Goal: Navigation & Orientation: Find specific page/section

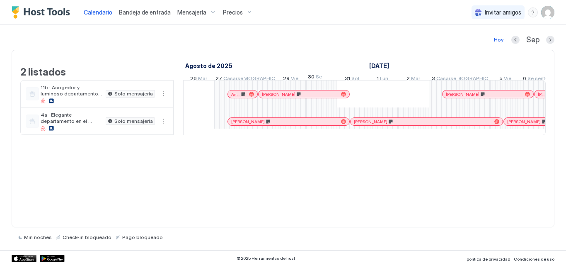
click at [496, 41] on font "Hoy" at bounding box center [499, 39] width 10 height 6
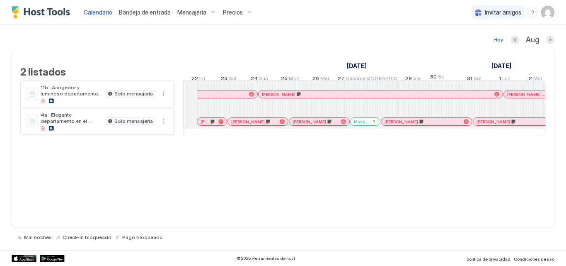
scroll to position [0, 461]
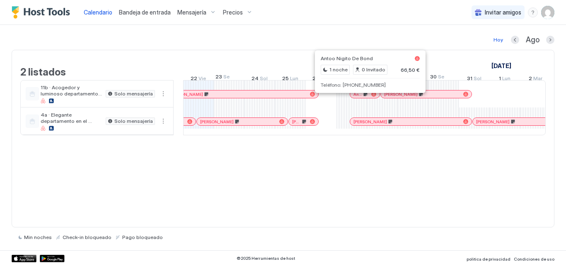
click at [359, 97] on div at bounding box center [359, 94] width 7 height 7
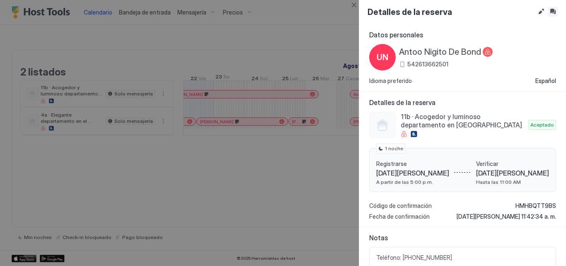
click at [556, 11] on button "Bandeja de entrada" at bounding box center [553, 12] width 10 height 10
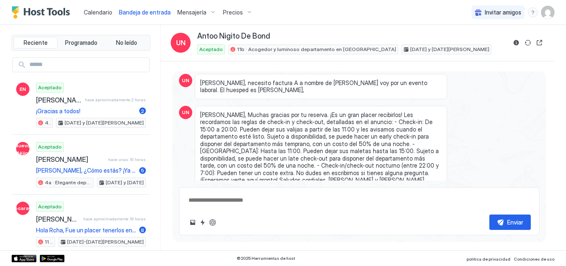
scroll to position [167, 0]
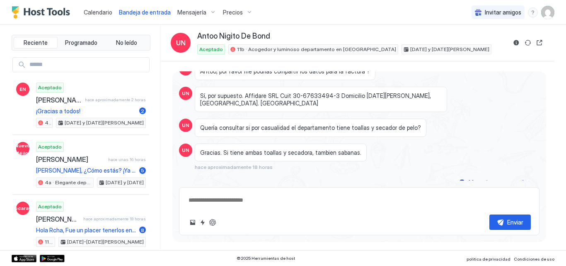
click at [93, 11] on font "Calendario" at bounding box center [98, 12] width 29 height 7
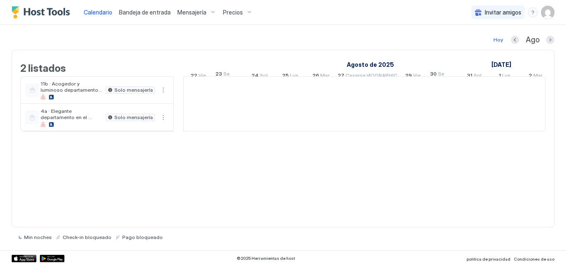
scroll to position [0, 461]
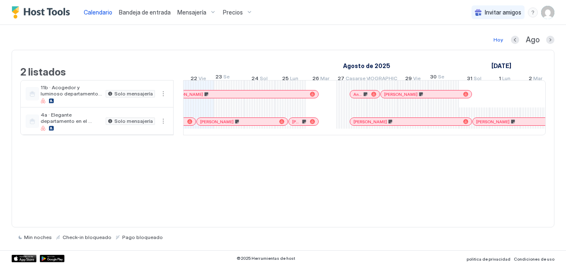
click at [381, 125] on div at bounding box center [380, 121] width 7 height 7
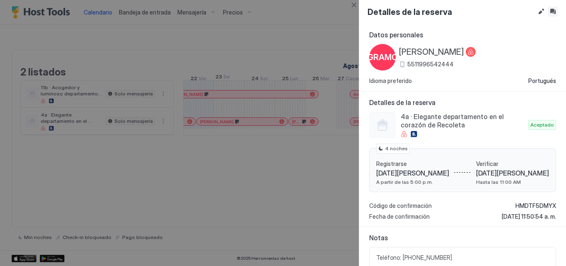
click at [555, 12] on button "Bandeja de entrada" at bounding box center [553, 12] width 10 height 10
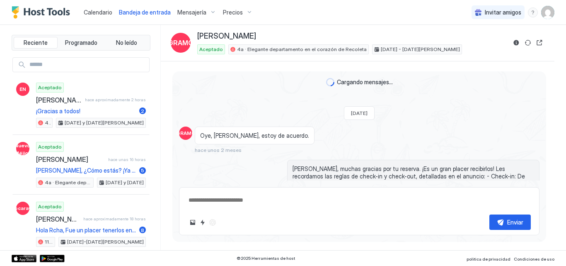
scroll to position [317, 0]
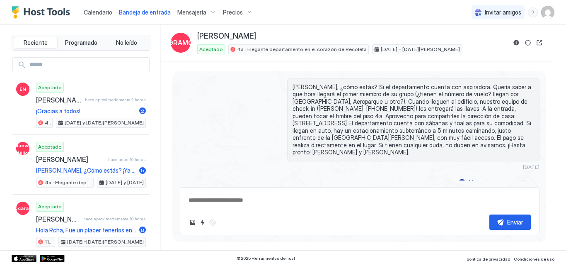
click at [100, 12] on font "Calendario" at bounding box center [98, 12] width 29 height 7
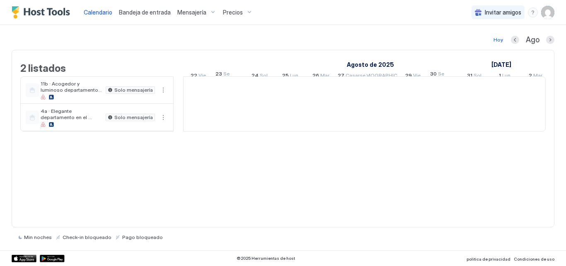
scroll to position [0, 461]
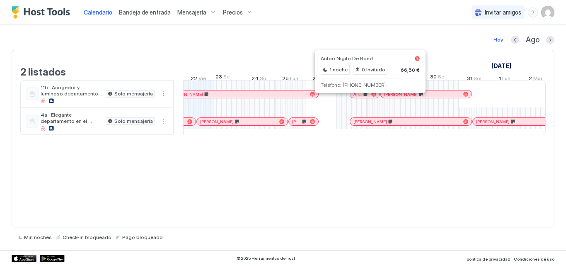
click at [362, 97] on div at bounding box center [362, 94] width 7 height 7
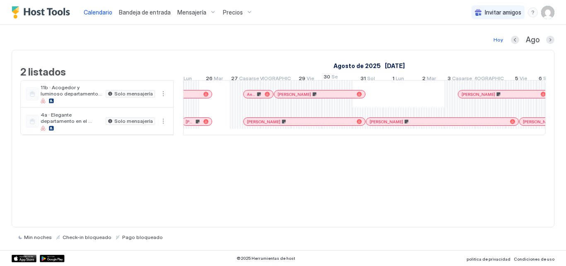
scroll to position [0, 0]
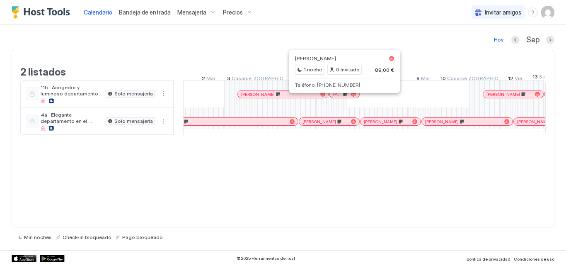
click at [339, 97] on div at bounding box center [338, 94] width 7 height 7
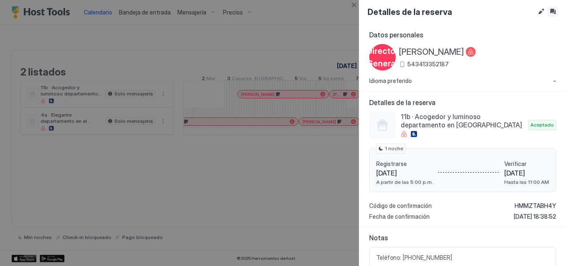
click at [550, 11] on button "Bandeja de entrada" at bounding box center [553, 12] width 10 height 10
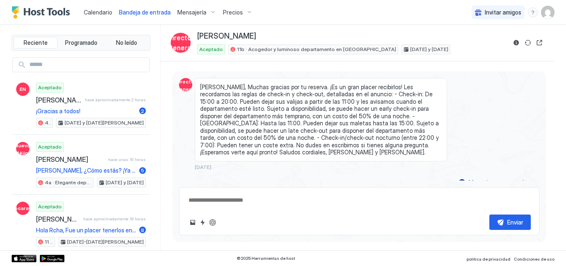
click at [96, 15] on font "Calendario" at bounding box center [98, 12] width 29 height 7
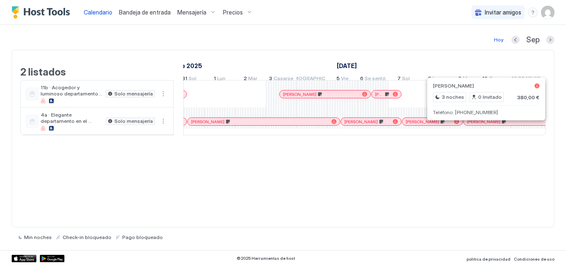
click at [481, 125] on div at bounding box center [481, 121] width 7 height 7
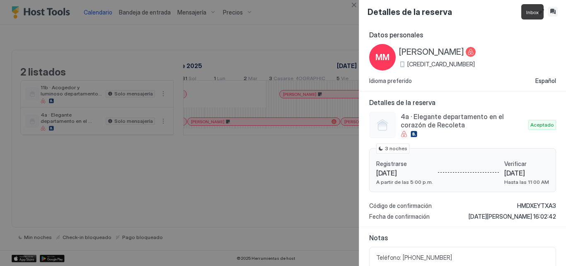
click at [551, 14] on button "Bandeja de entrada" at bounding box center [553, 12] width 10 height 10
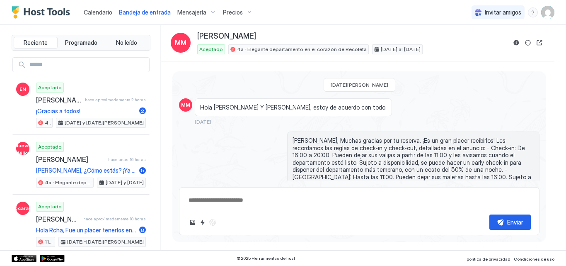
click at [99, 12] on font "Calendario" at bounding box center [98, 12] width 29 height 7
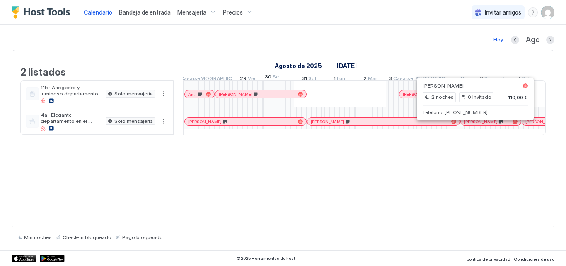
click at [469, 125] on div at bounding box center [469, 121] width 7 height 7
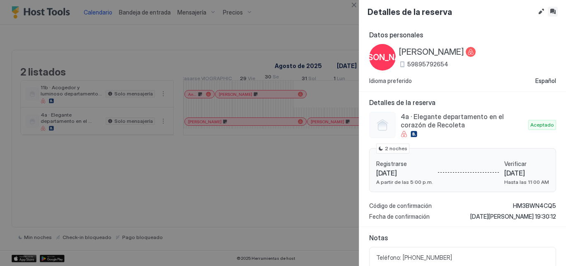
click at [557, 13] on button "Bandeja de entrada" at bounding box center [553, 12] width 10 height 10
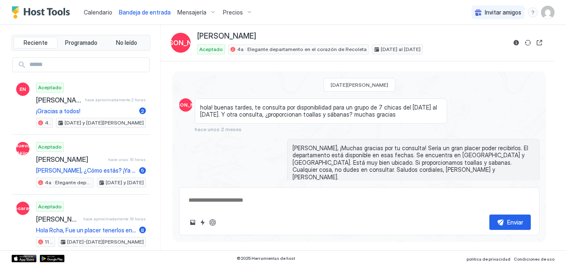
click at [107, 13] on font "Calendario" at bounding box center [98, 12] width 29 height 7
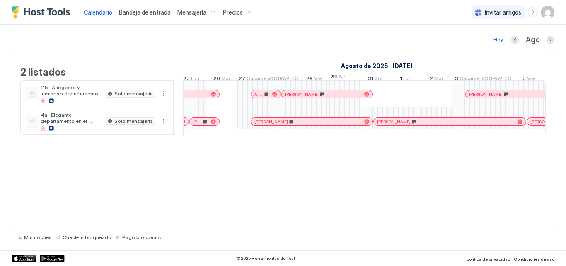
scroll to position [0, 626]
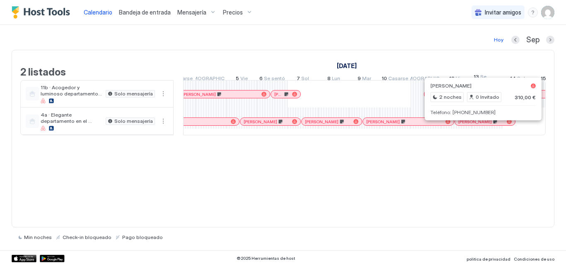
click at [477, 125] on div at bounding box center [477, 121] width 7 height 7
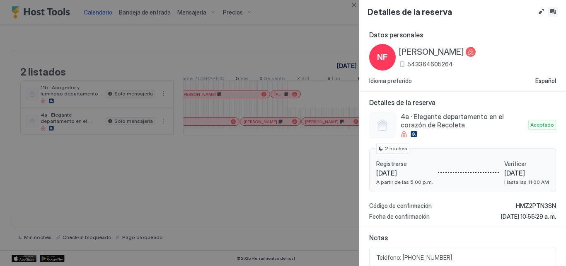
click at [553, 9] on button "Bandeja de entrada" at bounding box center [553, 12] width 10 height 10
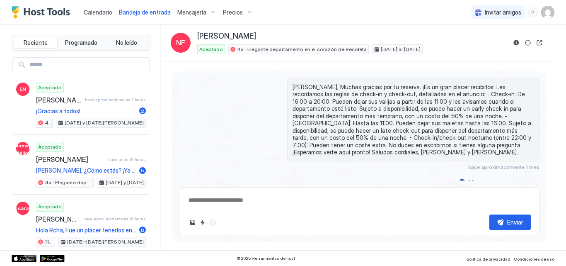
click at [99, 14] on font "Calendario" at bounding box center [98, 12] width 29 height 7
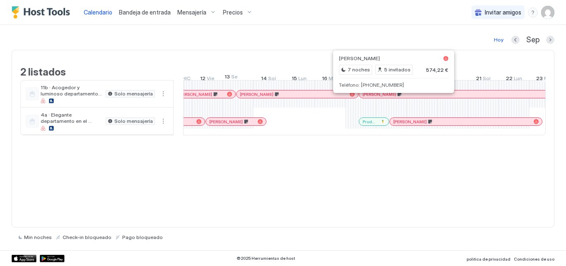
click at [386, 97] on div at bounding box center [386, 94] width 7 height 7
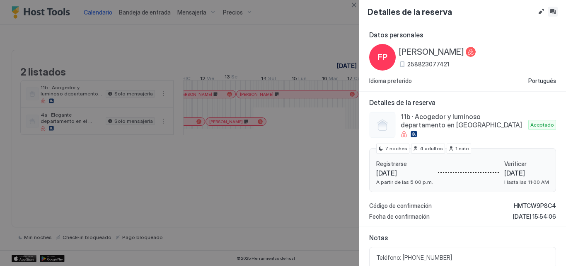
click at [553, 10] on button "Bandeja de entrada" at bounding box center [553, 12] width 10 height 10
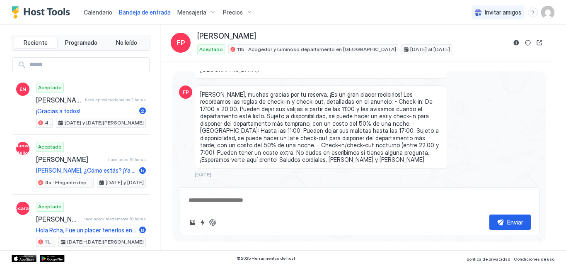
click at [107, 16] on link "Calendario" at bounding box center [98, 12] width 29 height 9
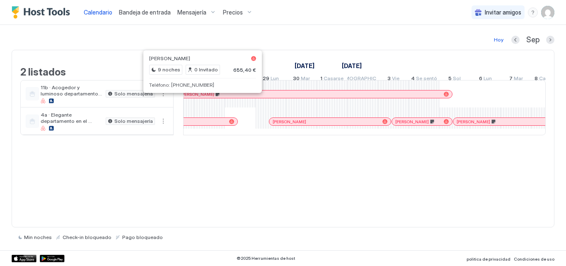
click at [196, 97] on div at bounding box center [196, 94] width 7 height 7
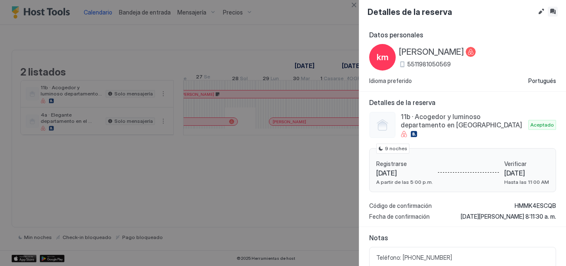
click at [553, 15] on button "Bandeja de entrada" at bounding box center [553, 12] width 10 height 10
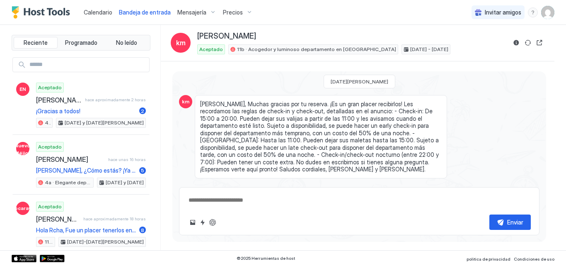
click at [108, 12] on font "Calendario" at bounding box center [98, 12] width 29 height 7
